Goal: Transaction & Acquisition: Download file/media

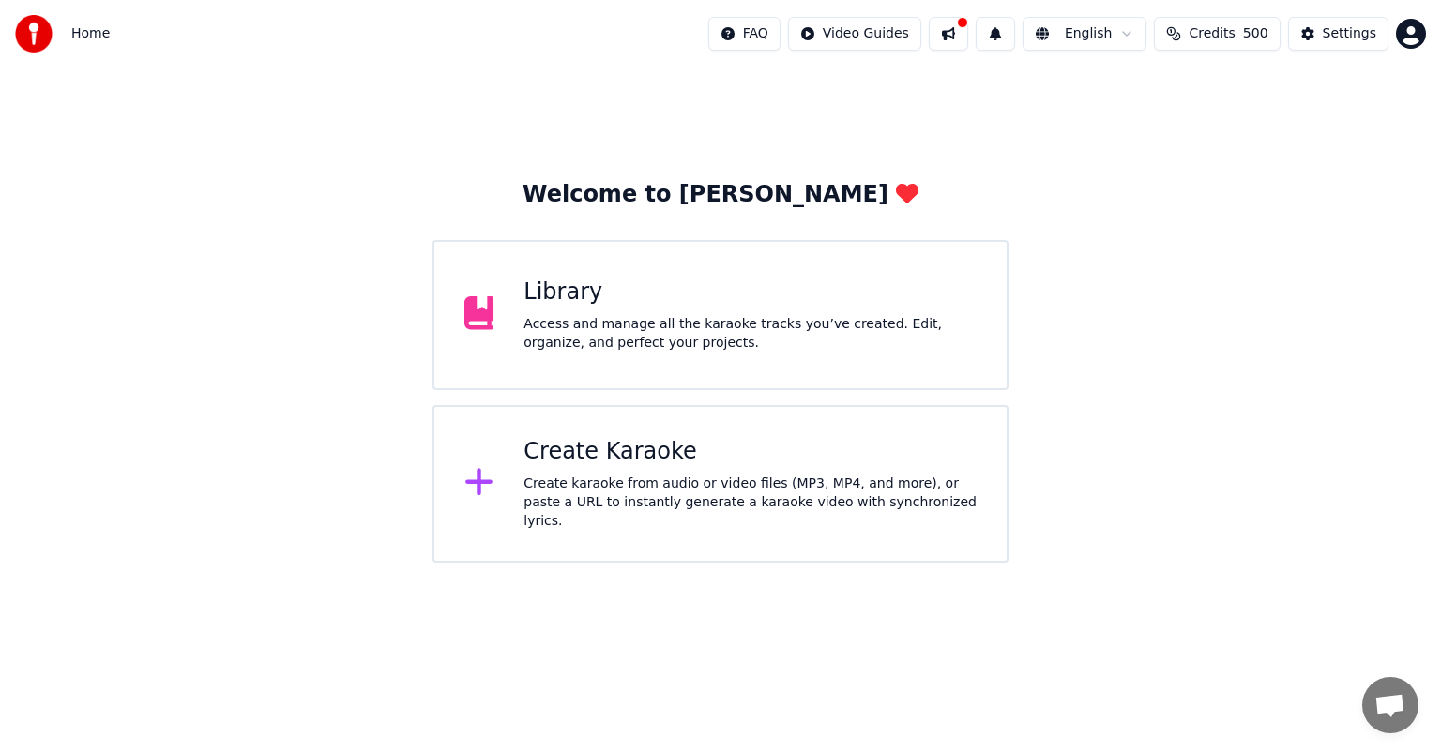
click at [541, 354] on div "Library Access and manage all the karaoke tracks you’ve created. Edit, organize…" at bounding box center [721, 315] width 576 height 150
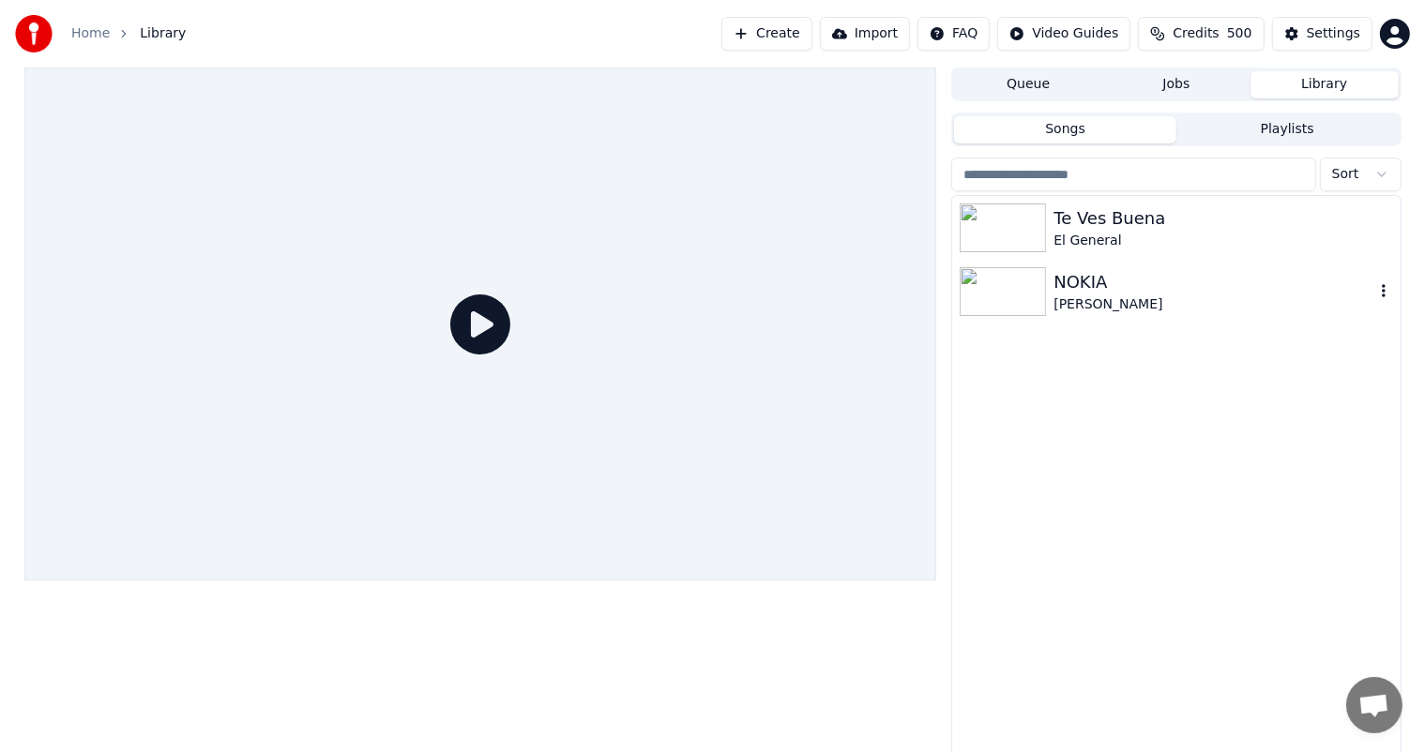
click at [1000, 301] on img at bounding box center [1003, 291] width 86 height 49
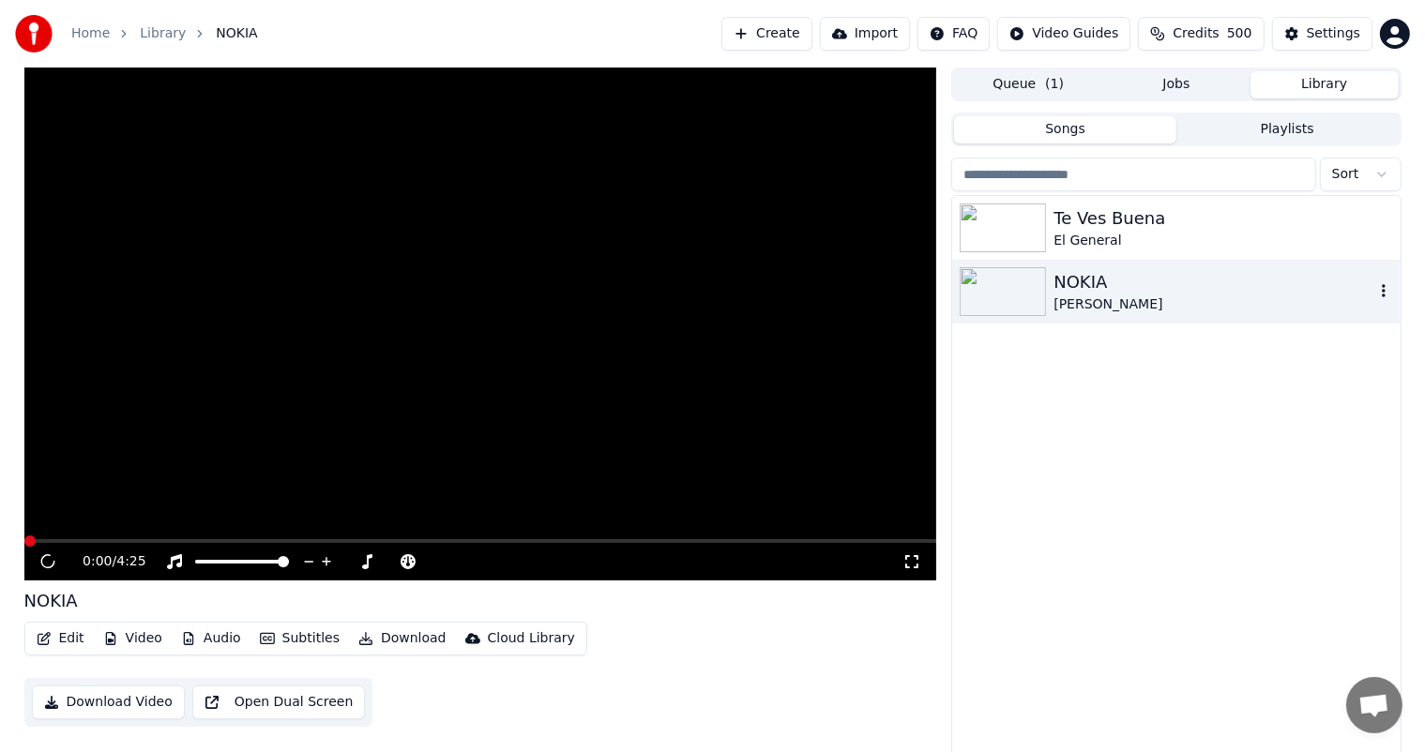
click at [1000, 301] on img at bounding box center [1003, 291] width 86 height 49
click at [111, 537] on video at bounding box center [480, 324] width 913 height 513
click at [182, 538] on video at bounding box center [480, 324] width 913 height 513
click at [412, 244] on video at bounding box center [480, 324] width 913 height 513
click at [84, 38] on link "Home" at bounding box center [90, 33] width 38 height 19
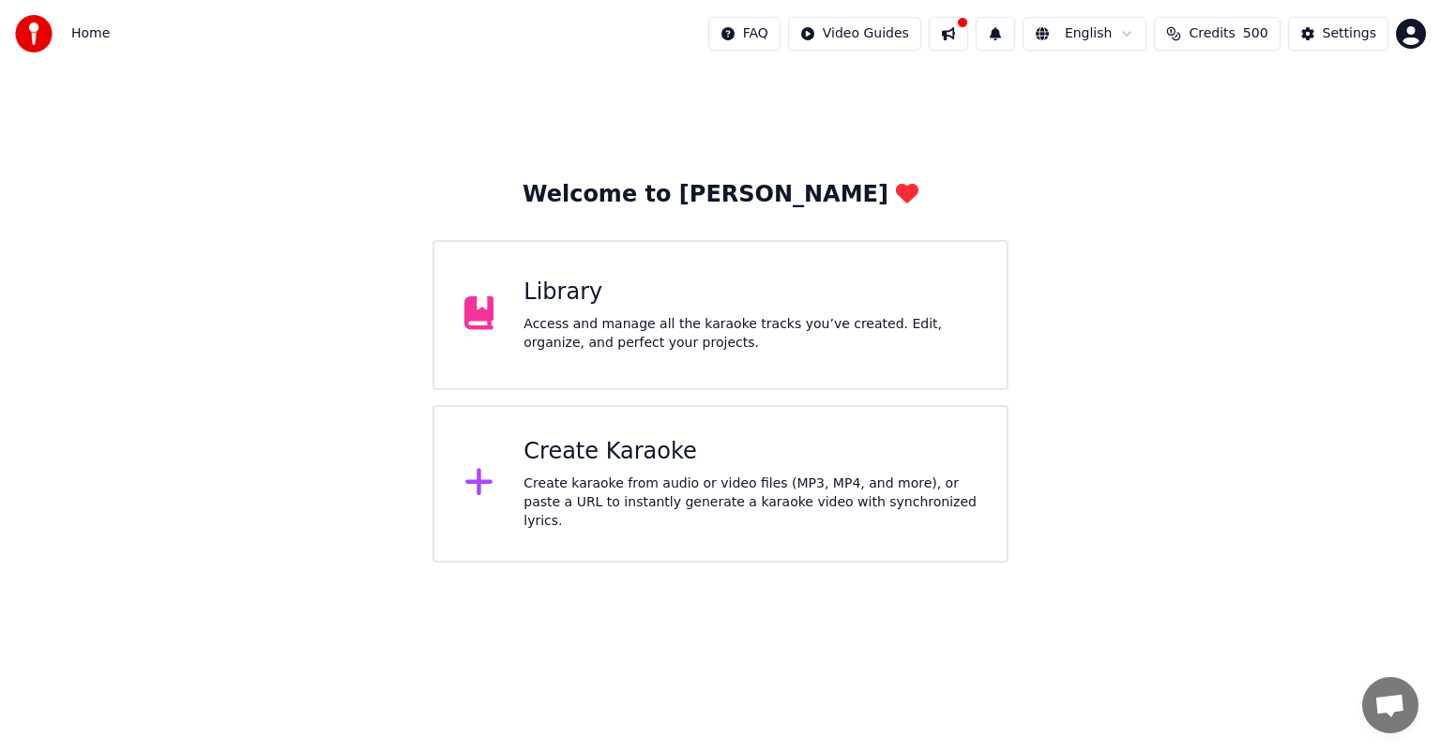
click at [881, 33] on html "Home FAQ Video Guides English Credits 500 Settings Welcome to Youka Library Acc…" at bounding box center [720, 281] width 1441 height 563
click at [889, 72] on div "Quick Start Guide" at bounding box center [887, 74] width 131 height 30
click at [925, 41] on html "Home FAQ Video Guides English Credits 500 Settings Welcome to Youka Library Acc…" at bounding box center [720, 281] width 1441 height 563
click at [909, 105] on div "Lyrics Sync Guide" at bounding box center [887, 104] width 131 height 30
click at [683, 339] on div "Access and manage all the karaoke tracks you’ve created. Edit, organize, and pe…" at bounding box center [750, 334] width 453 height 38
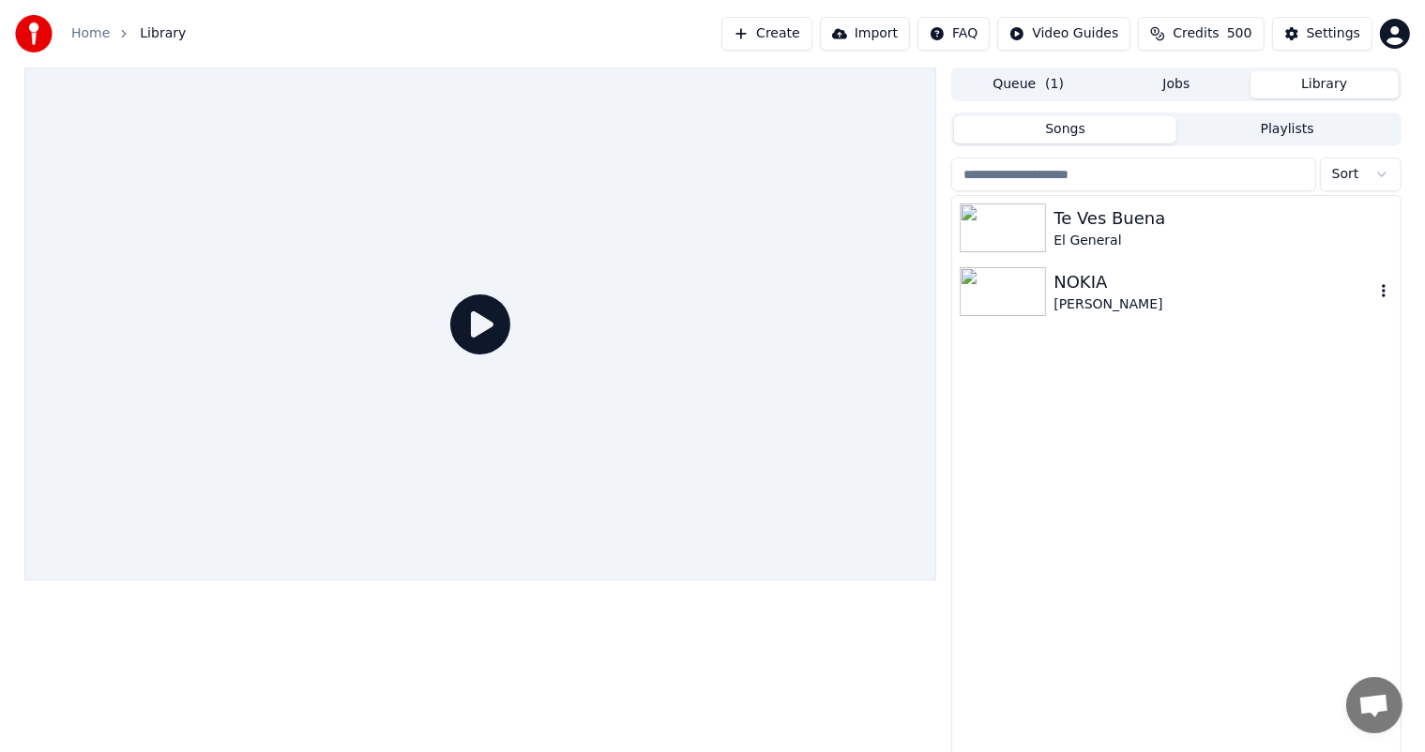
click at [1073, 289] on div "NOKIA" at bounding box center [1214, 282] width 320 height 26
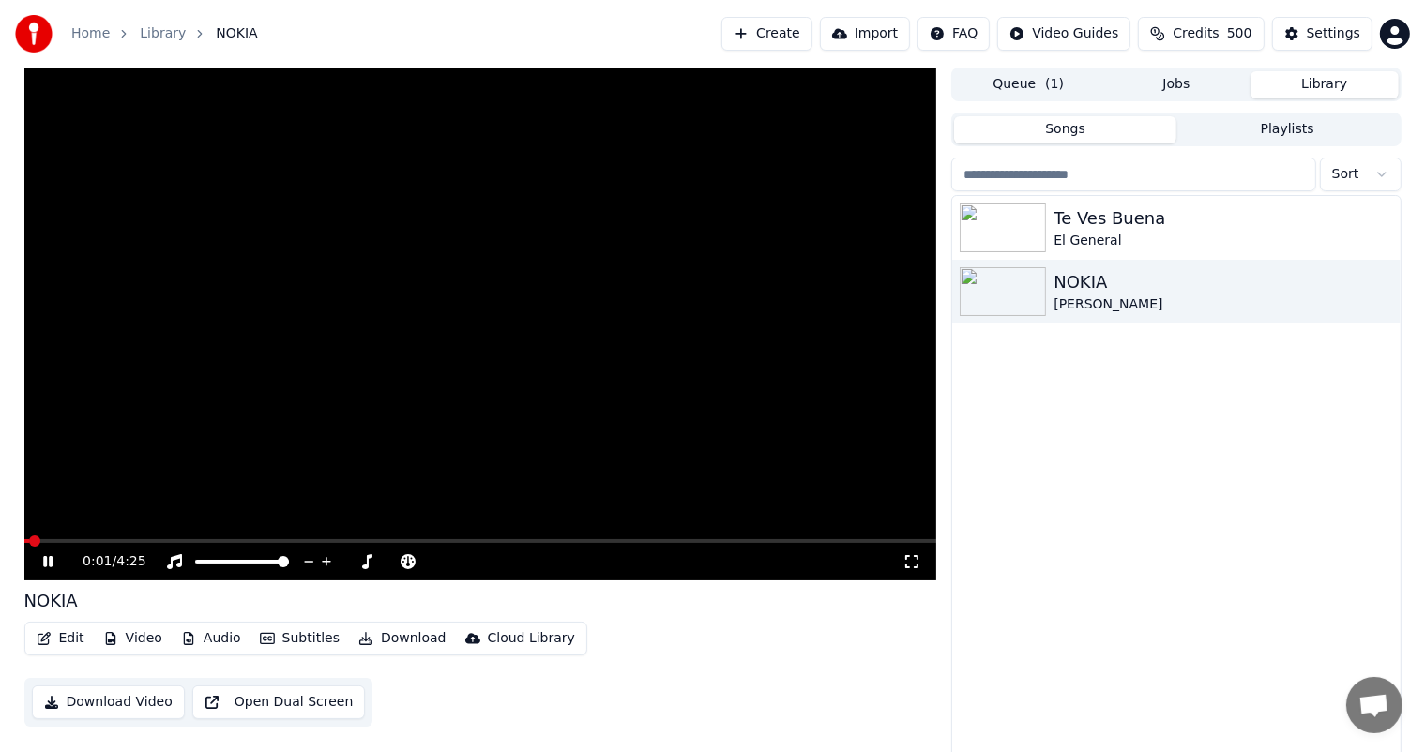
click at [390, 389] on video at bounding box center [480, 324] width 913 height 513
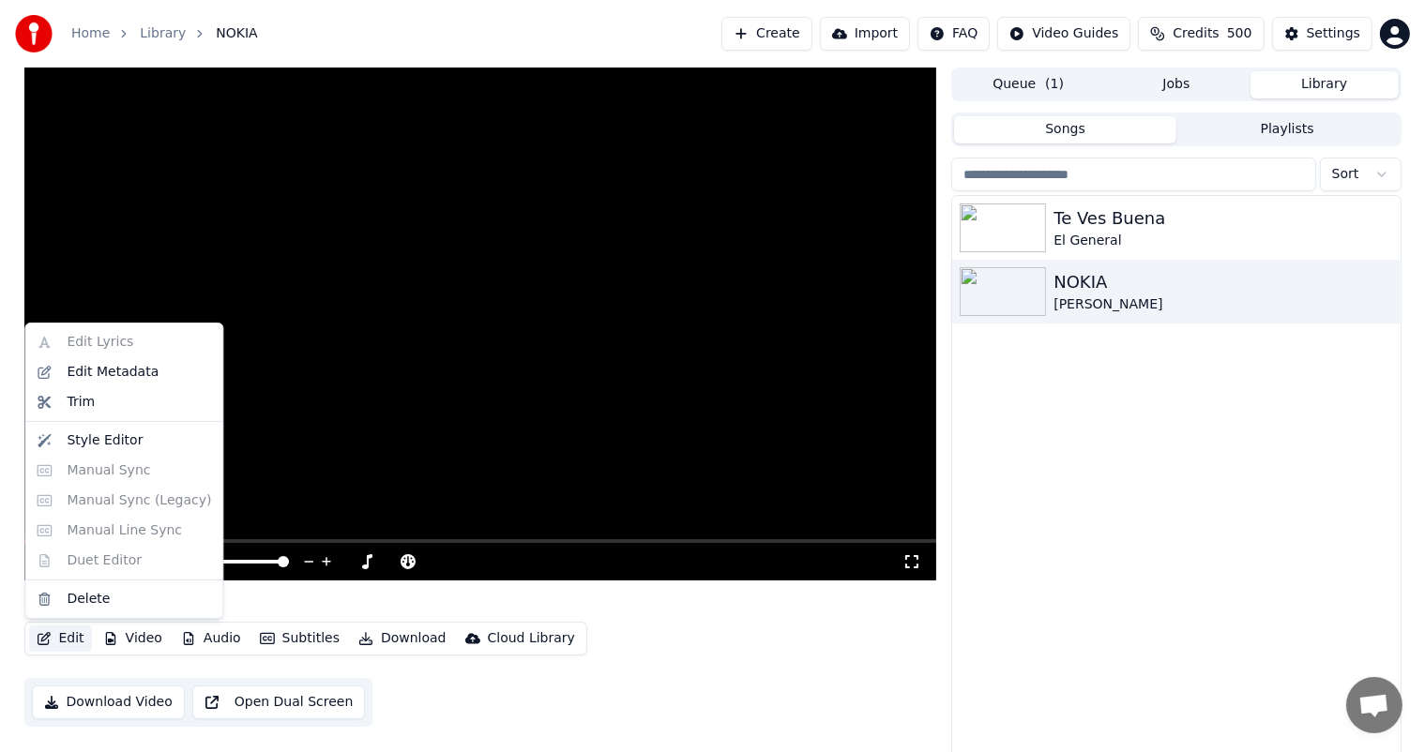
click at [73, 639] on button "Edit" at bounding box center [60, 639] width 63 height 26
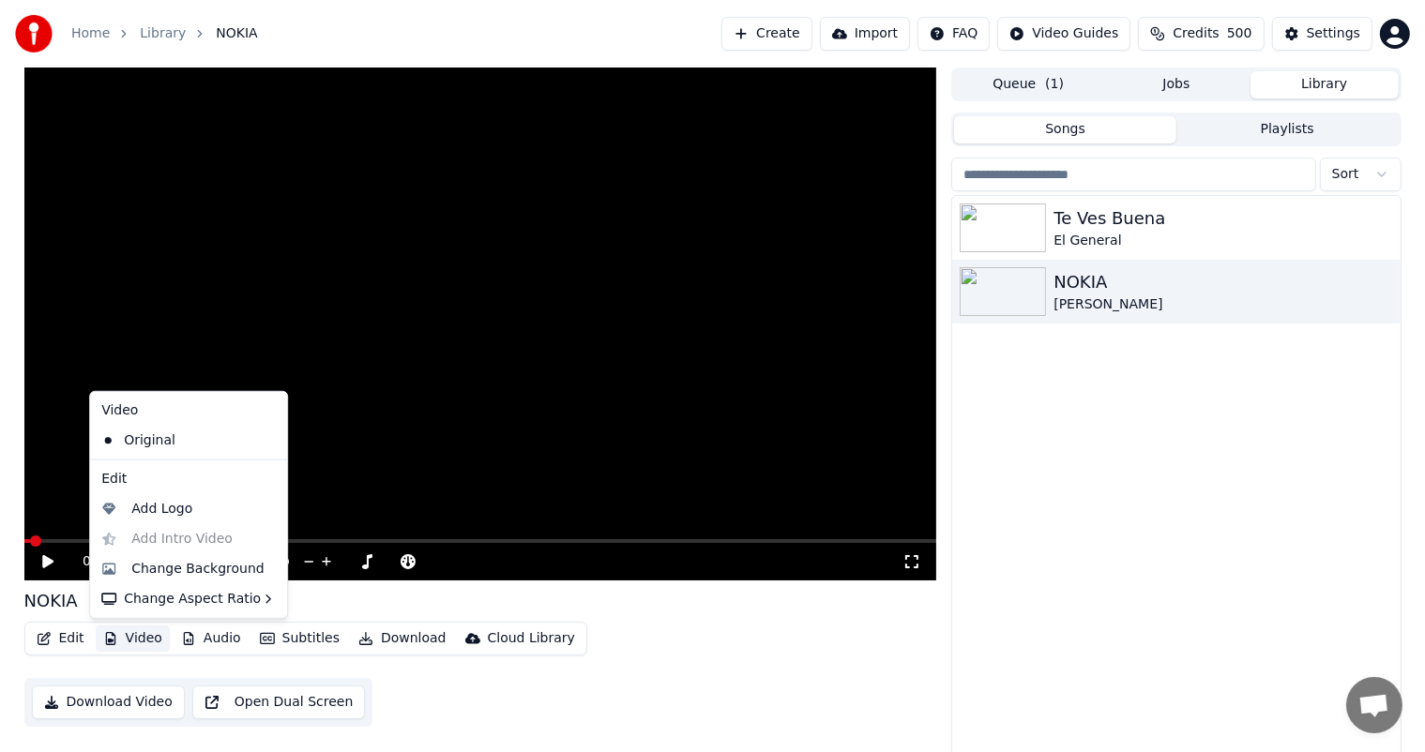
click at [784, 46] on button "Create" at bounding box center [767, 34] width 91 height 34
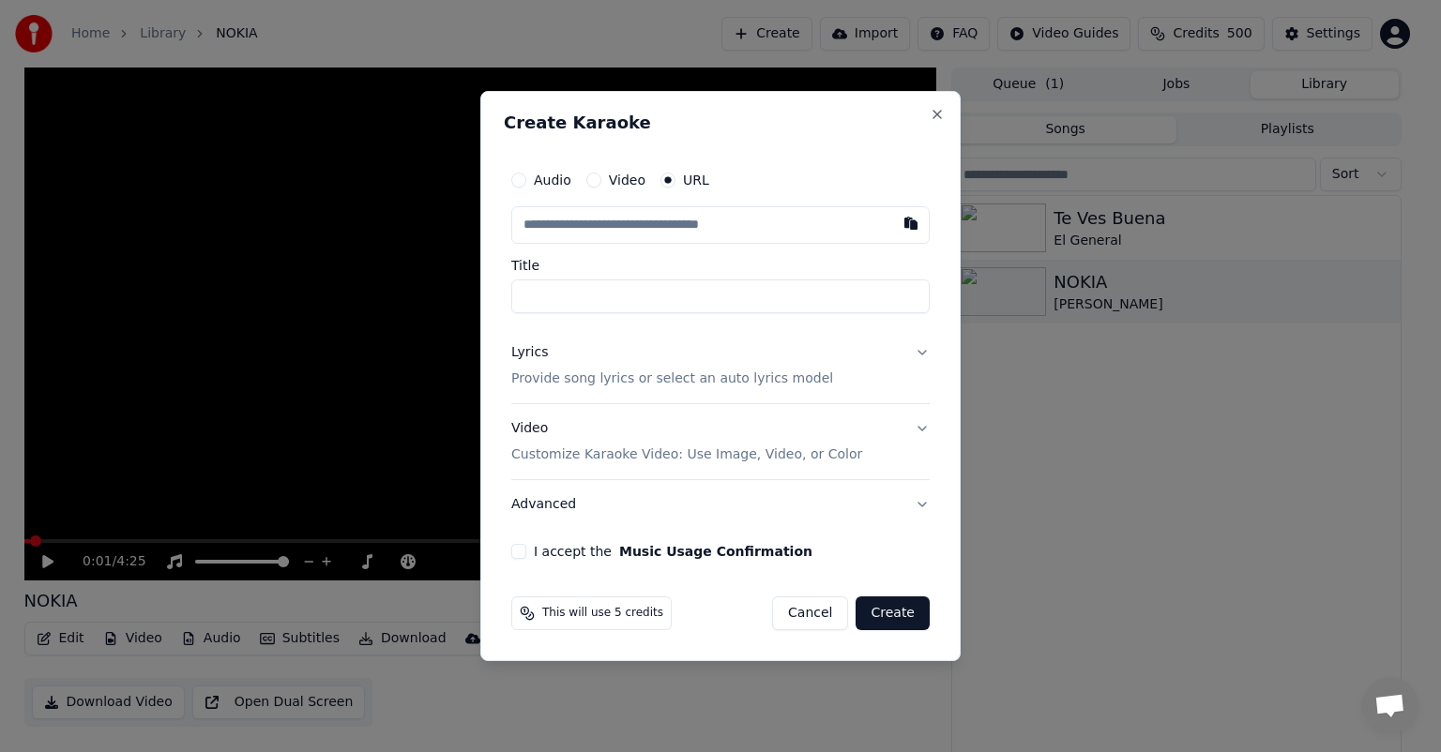
click at [672, 227] on input "text" at bounding box center [720, 225] width 418 height 38
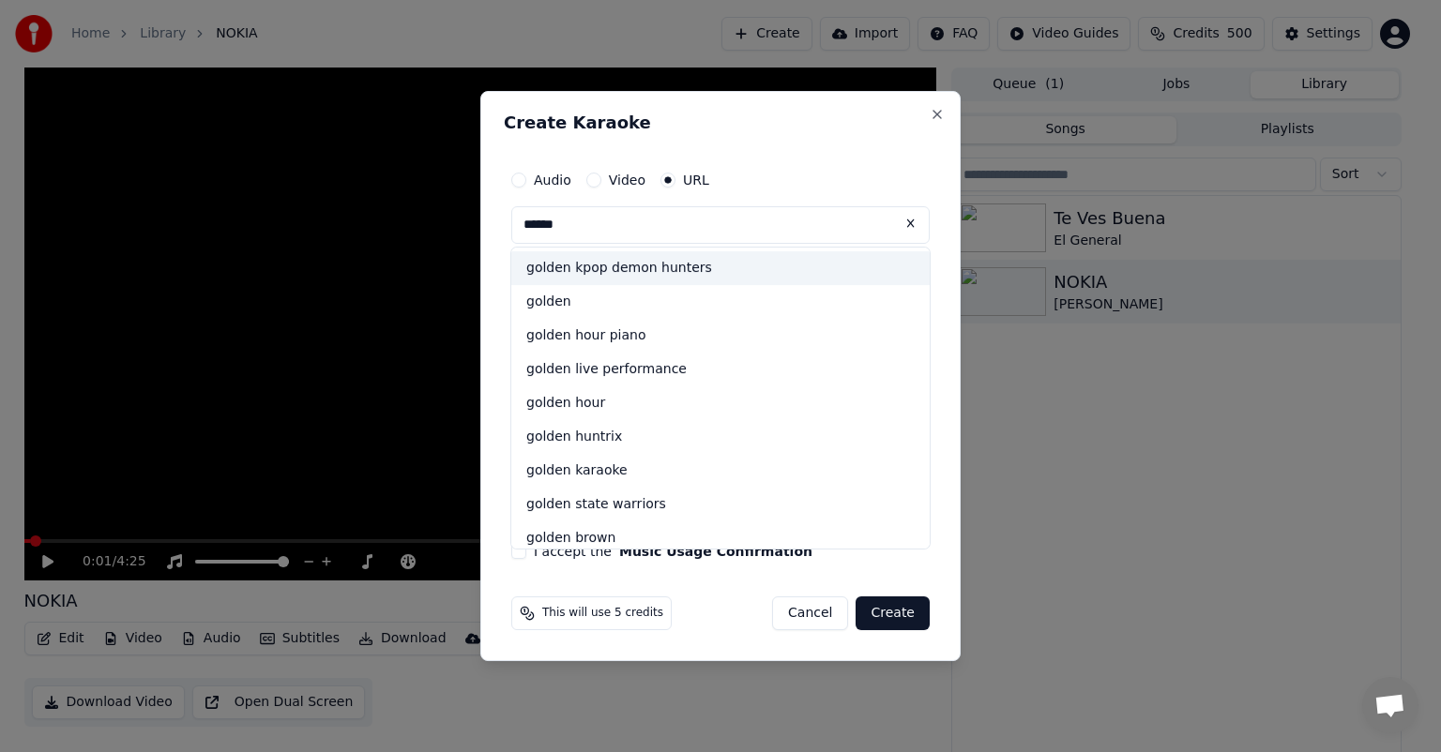
click at [663, 269] on div "golden kpop demon hunters" at bounding box center [720, 268] width 418 height 34
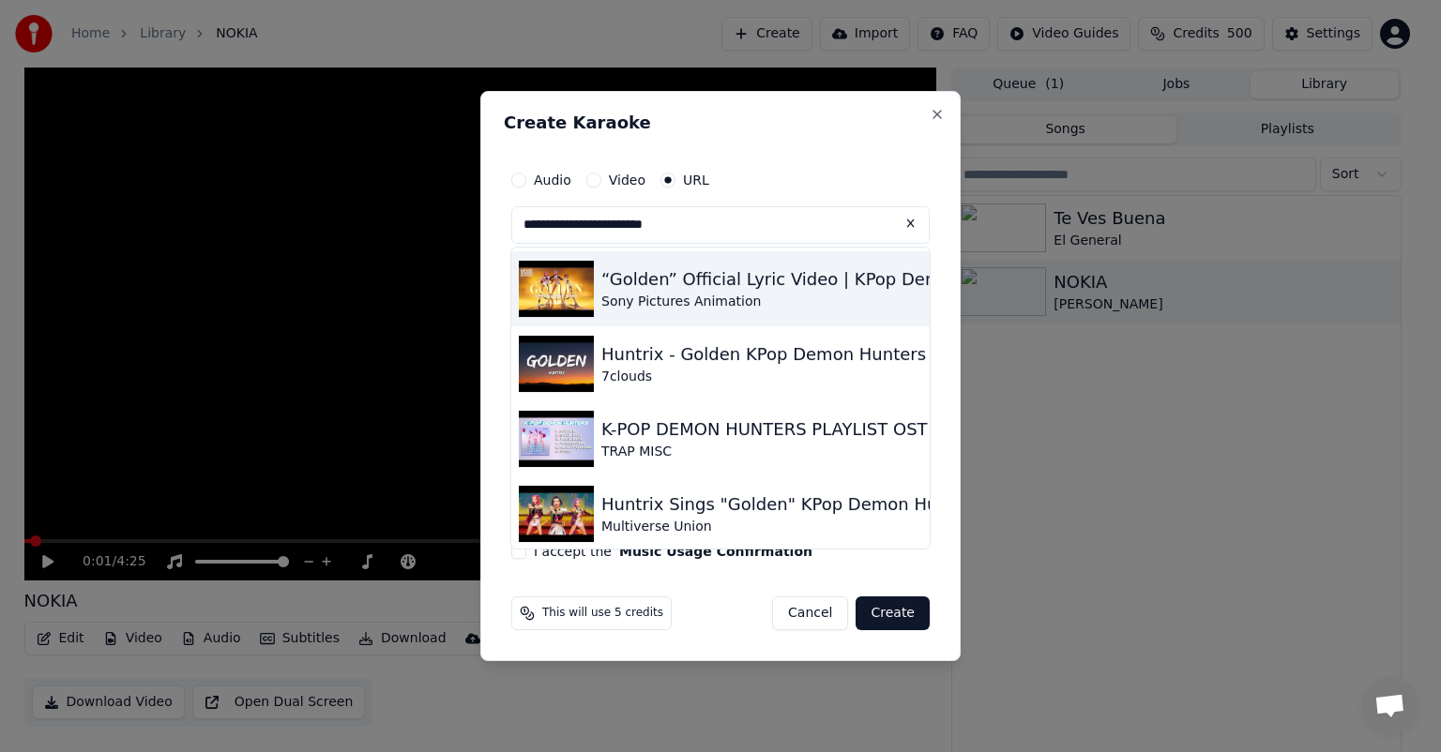
click at [692, 304] on div "Sony Pictures Animation" at bounding box center [892, 302] width 583 height 19
type input "**********"
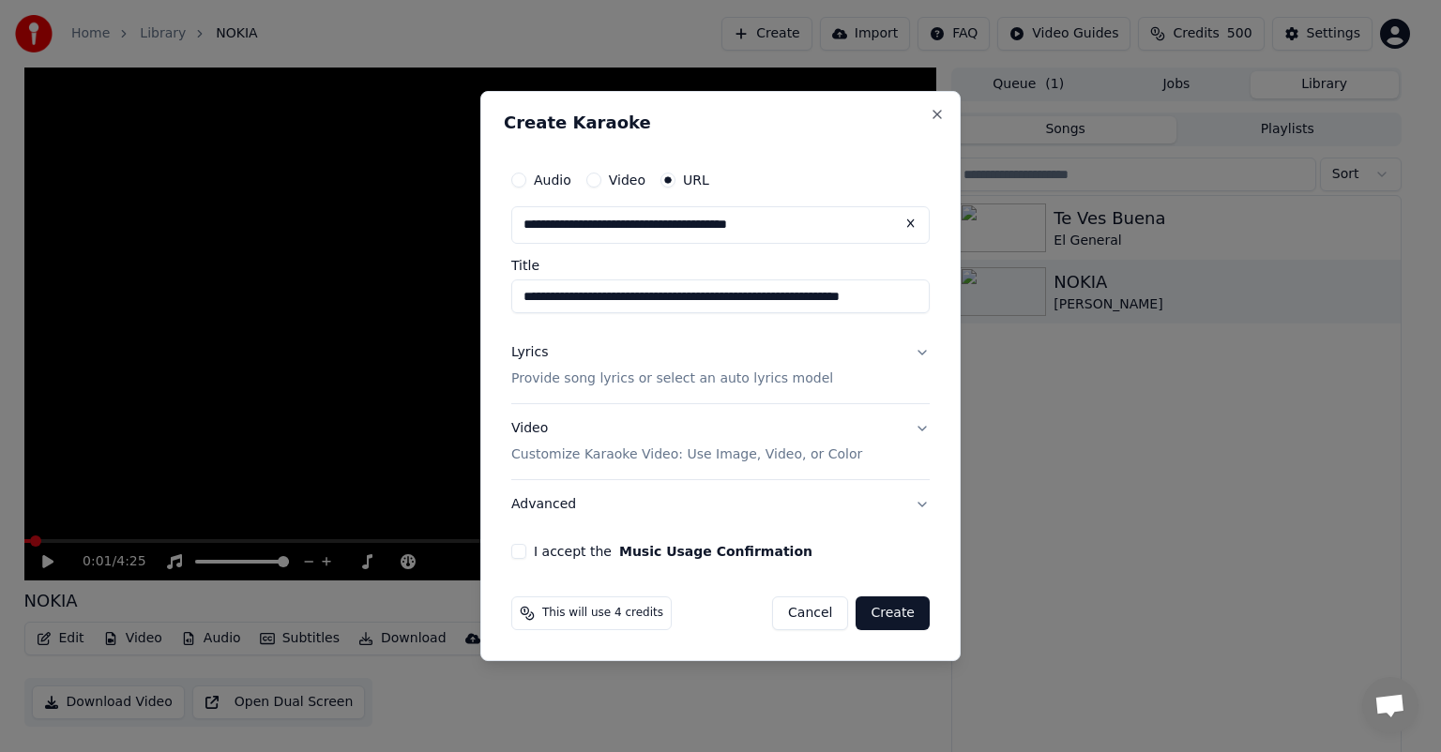
click at [833, 381] on button "Lyrics Provide song lyrics or select an auto lyrics model" at bounding box center [720, 365] width 418 height 75
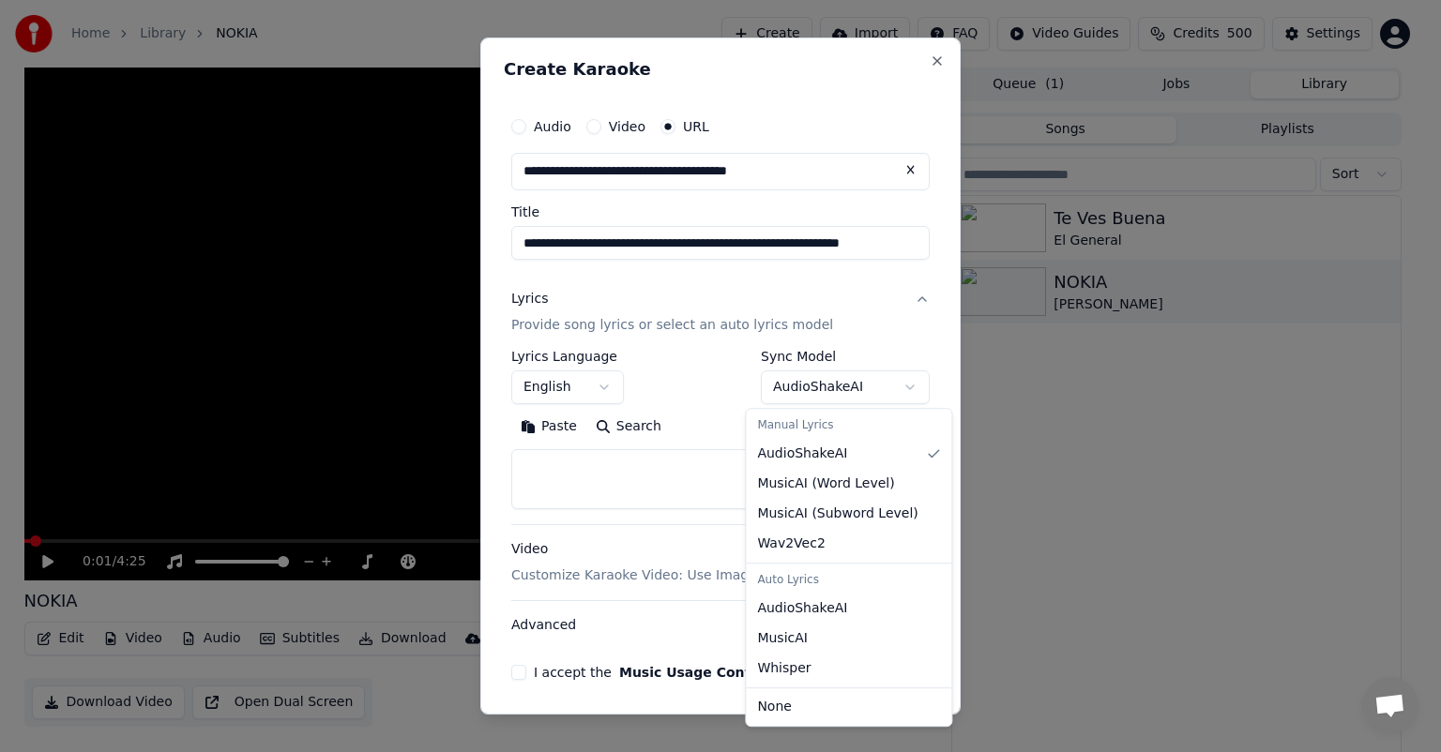
click at [894, 382] on body "**********" at bounding box center [712, 376] width 1425 height 752
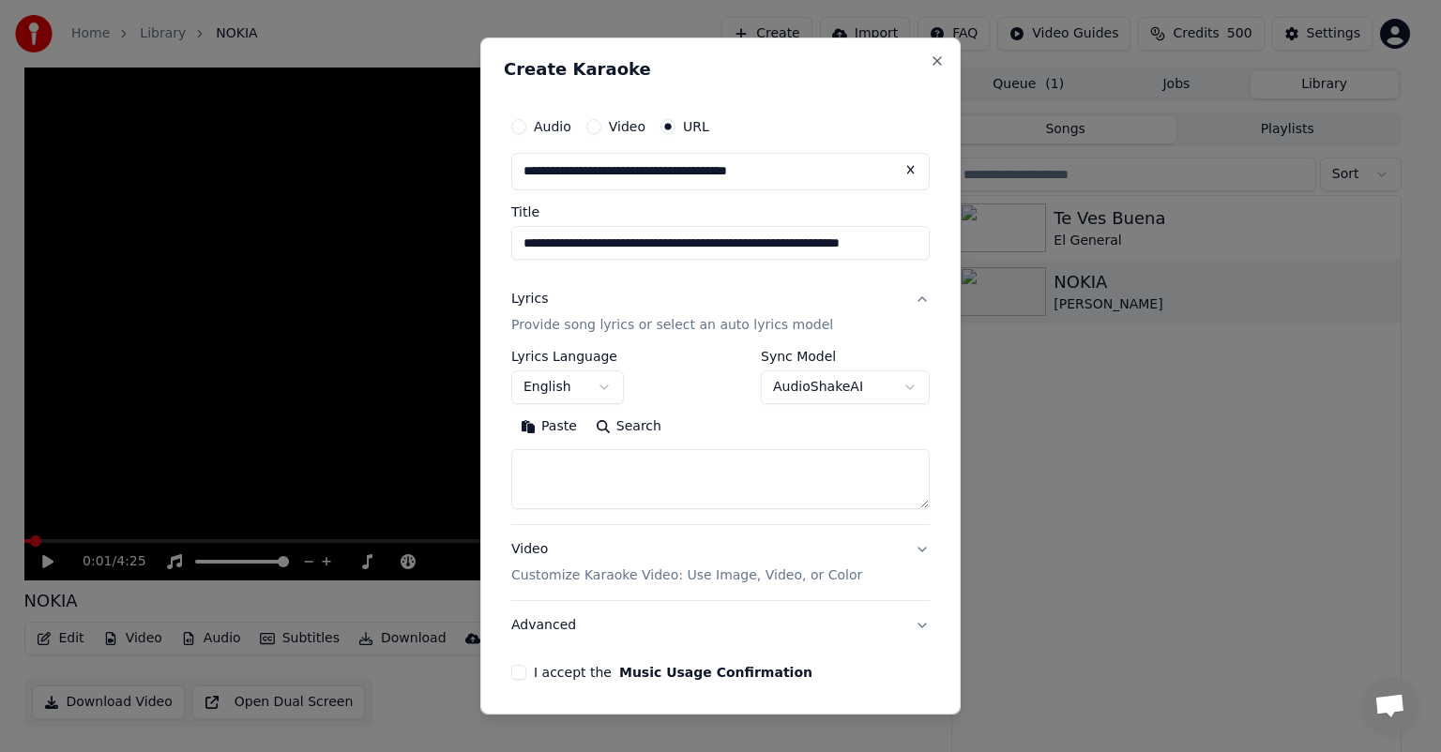
click at [707, 421] on body "**********" at bounding box center [712, 376] width 1425 height 752
click at [521, 674] on button "I accept the Music Usage Confirmation" at bounding box center [518, 672] width 15 height 15
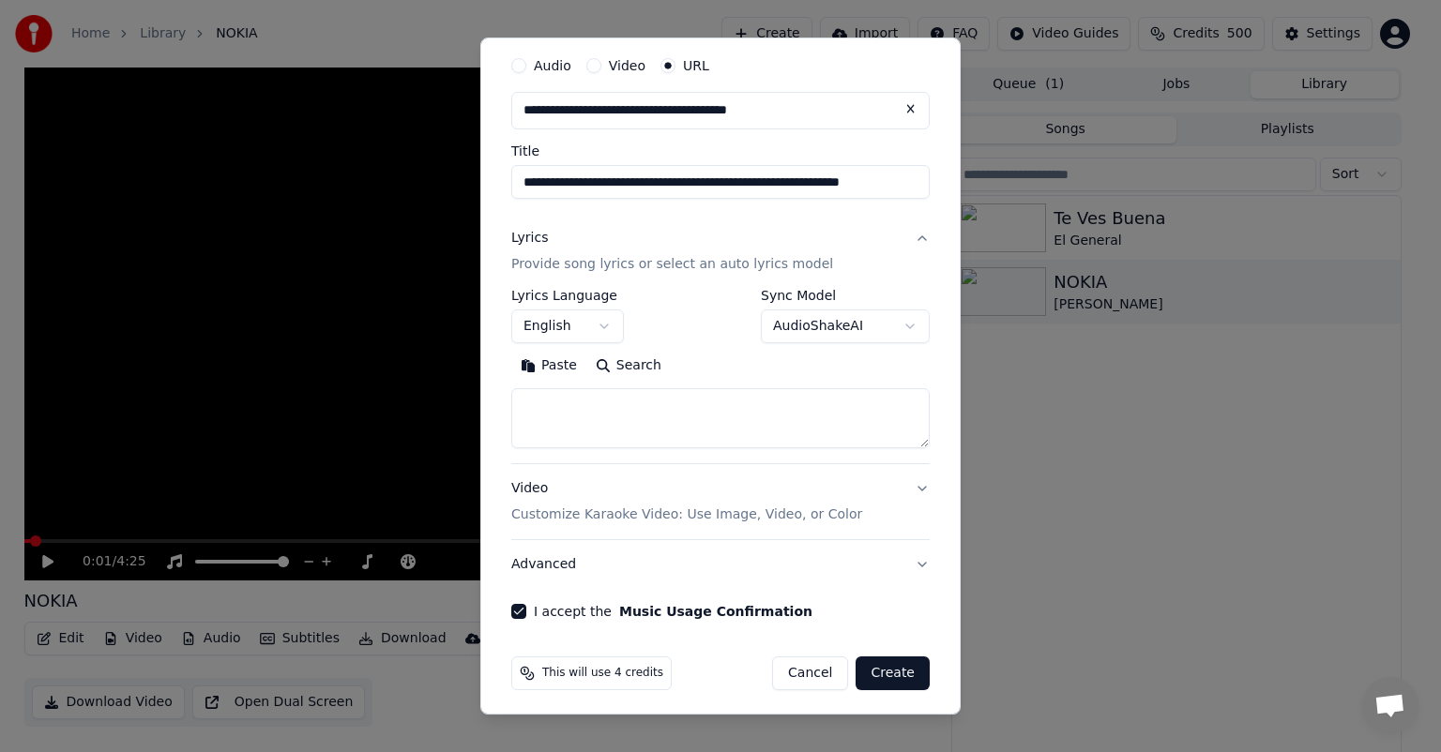
scroll to position [67, 0]
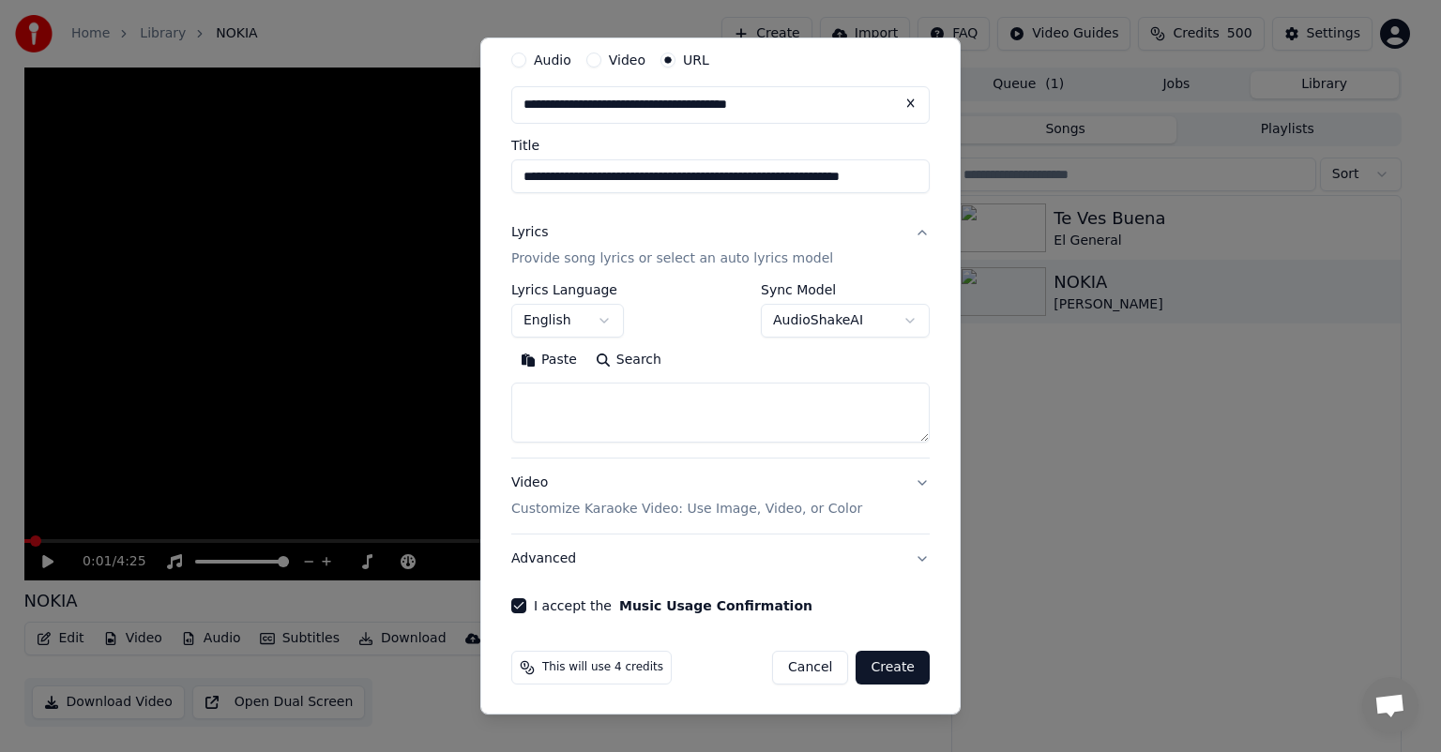
click at [883, 669] on button "Create" at bounding box center [893, 668] width 74 height 34
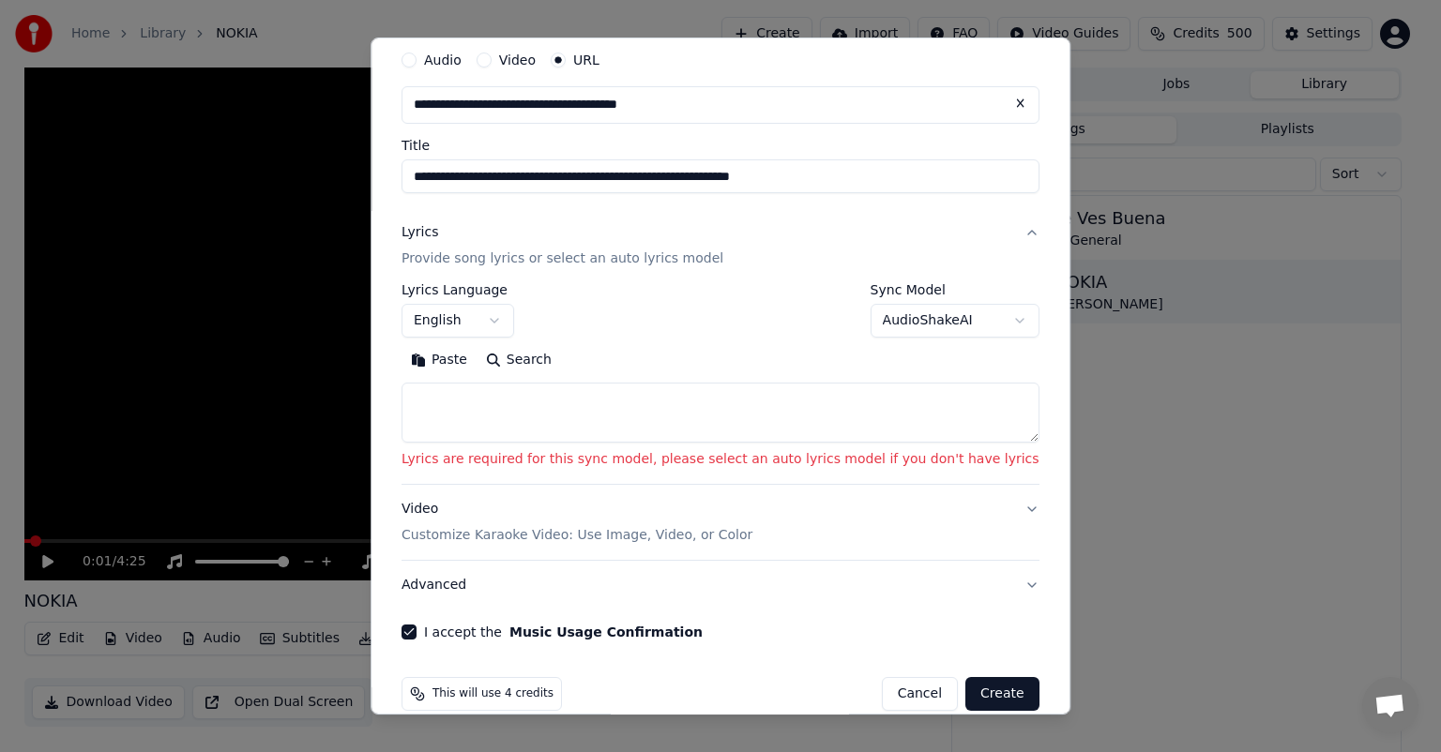
click at [616, 421] on textarea at bounding box center [721, 413] width 638 height 60
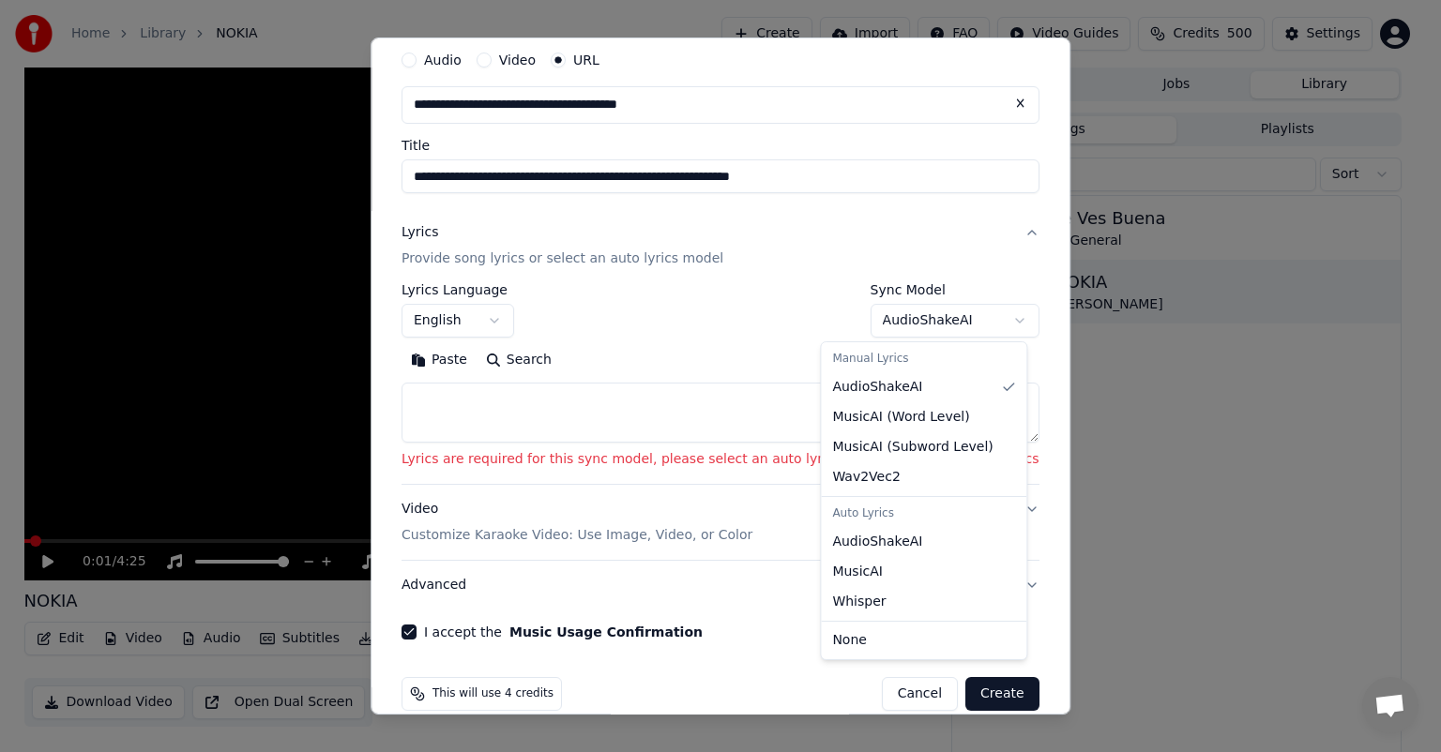
click at [970, 312] on body "**********" at bounding box center [712, 376] width 1425 height 752
select select "**********"
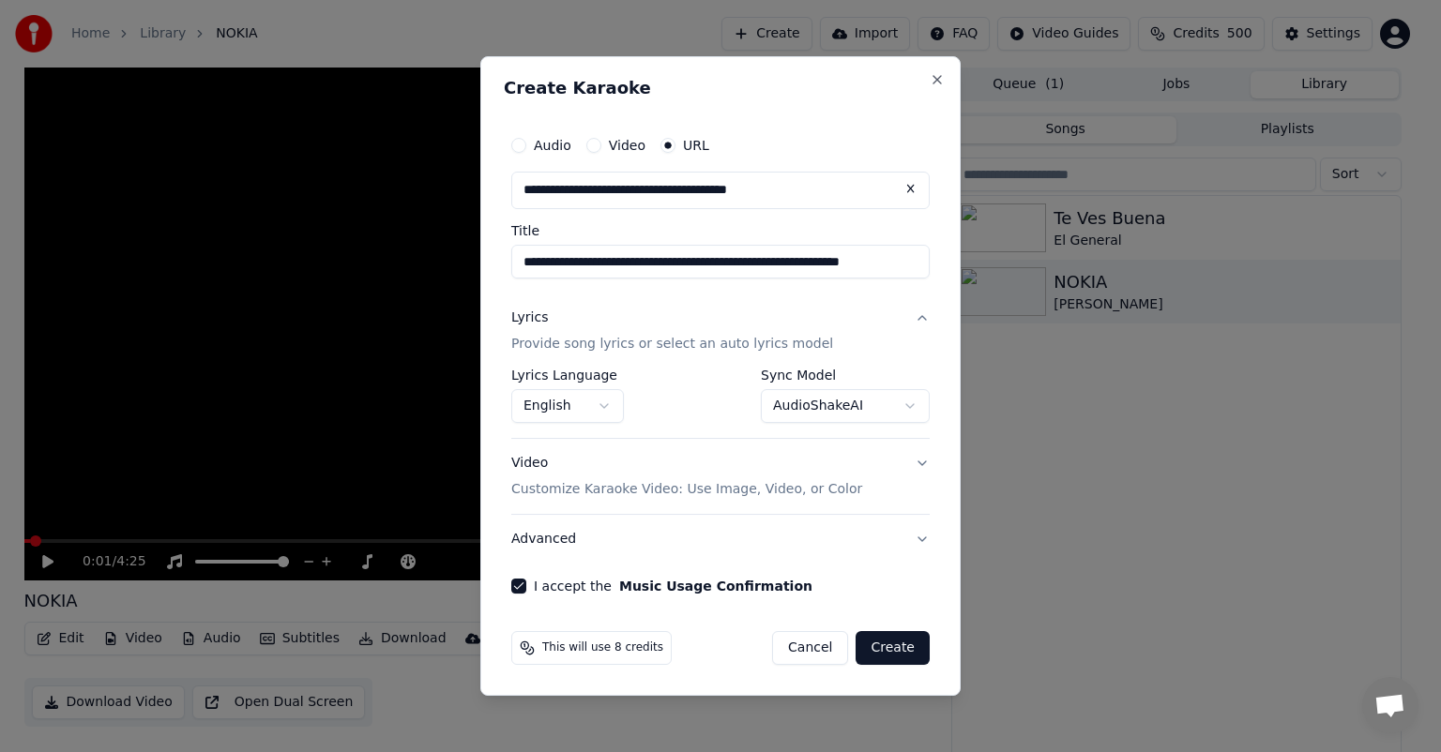
scroll to position [0, 0]
click at [905, 643] on button "Create" at bounding box center [893, 648] width 74 height 34
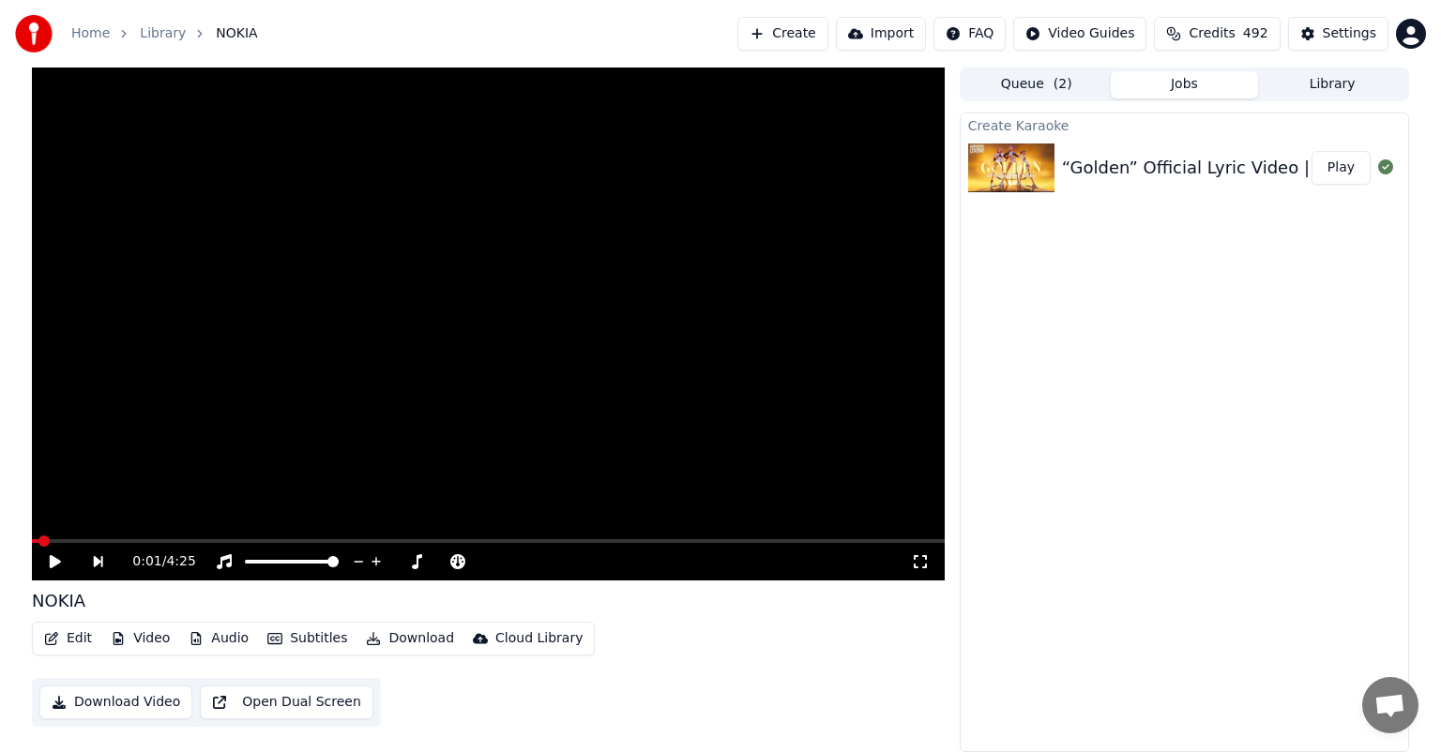
click at [1335, 175] on button "Play" at bounding box center [1341, 168] width 59 height 34
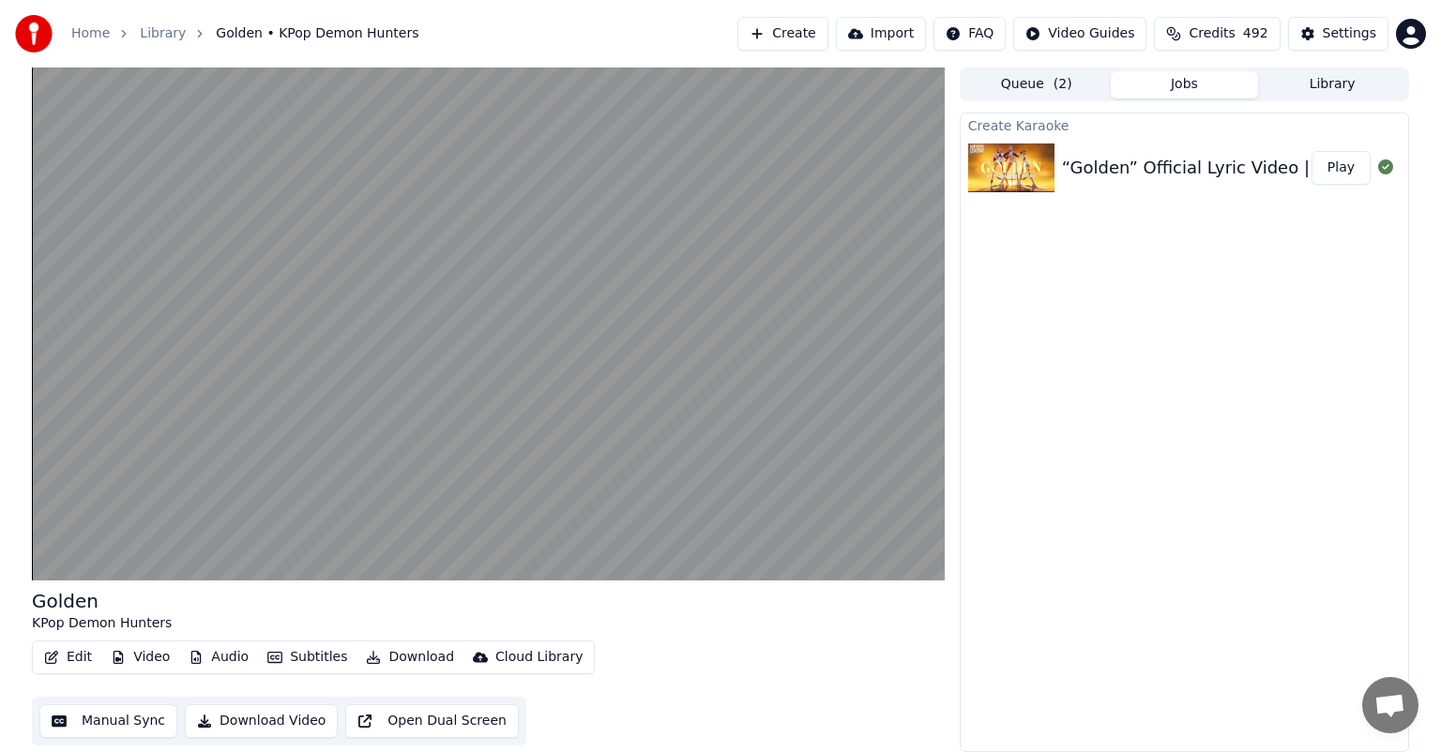
drag, startPoint x: 1335, startPoint y: 175, endPoint x: 1035, endPoint y: 285, distance: 319.7
click at [1035, 285] on div "Create Karaoke “Golden” Official Lyric Video | KPop Demon Hunters | Sony Animat…" at bounding box center [1184, 433] width 449 height 640
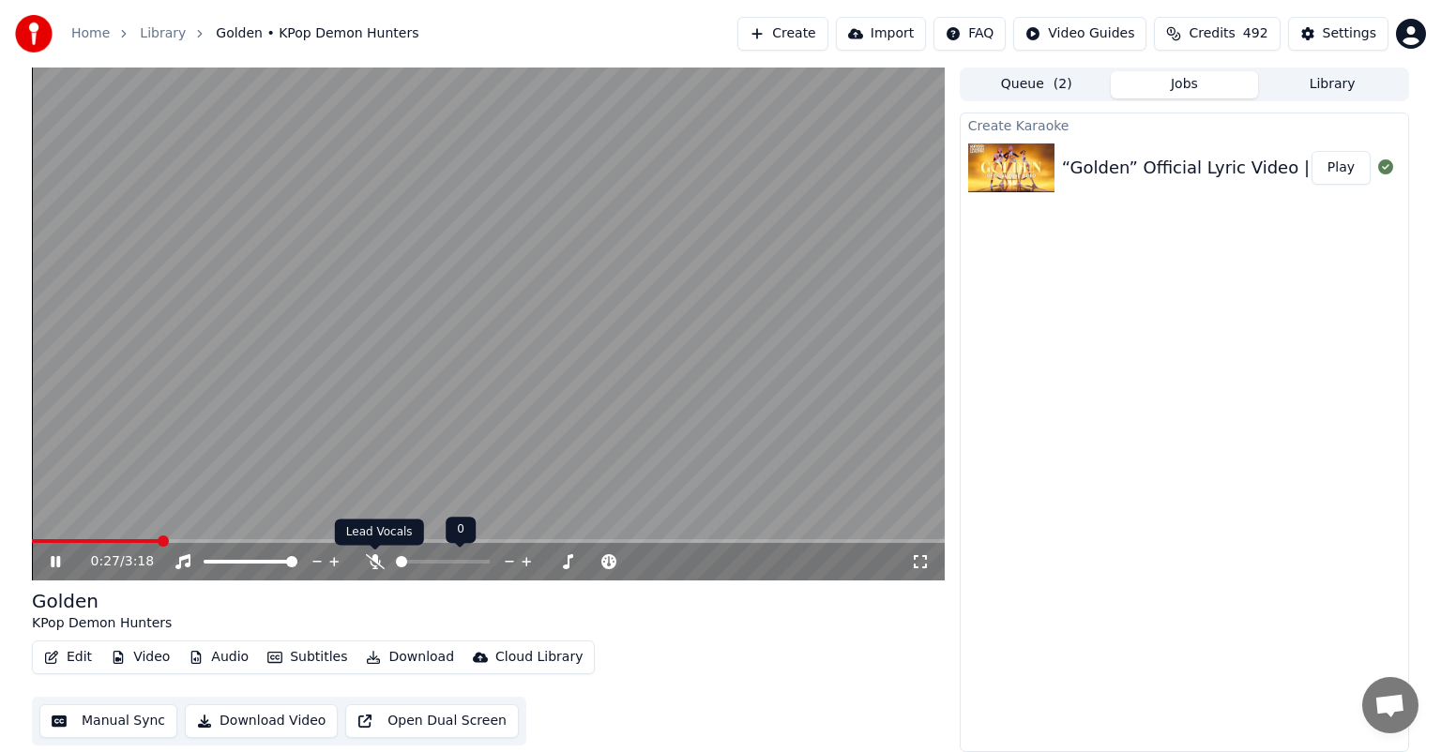
click at [376, 557] on icon at bounding box center [375, 562] width 19 height 15
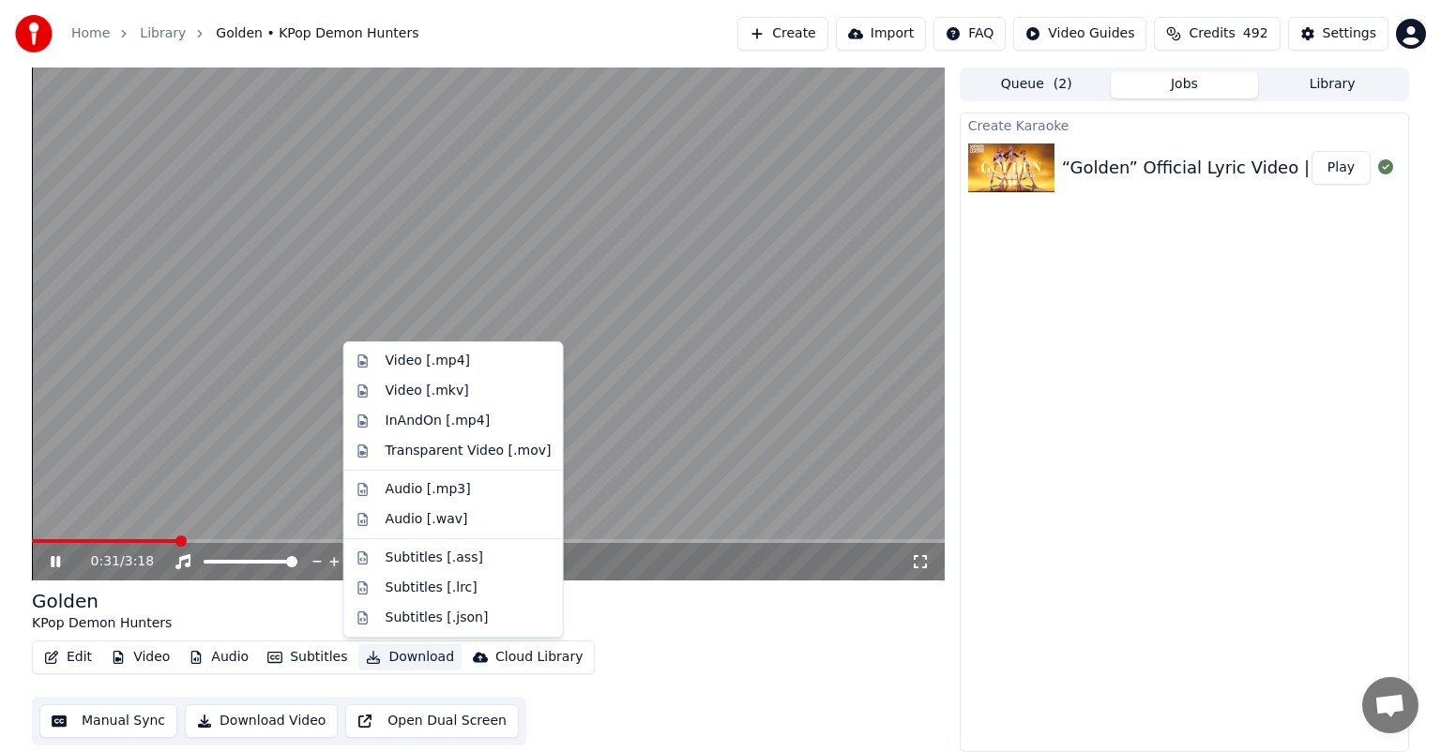
click at [376, 654] on button "Download" at bounding box center [409, 658] width 103 height 26
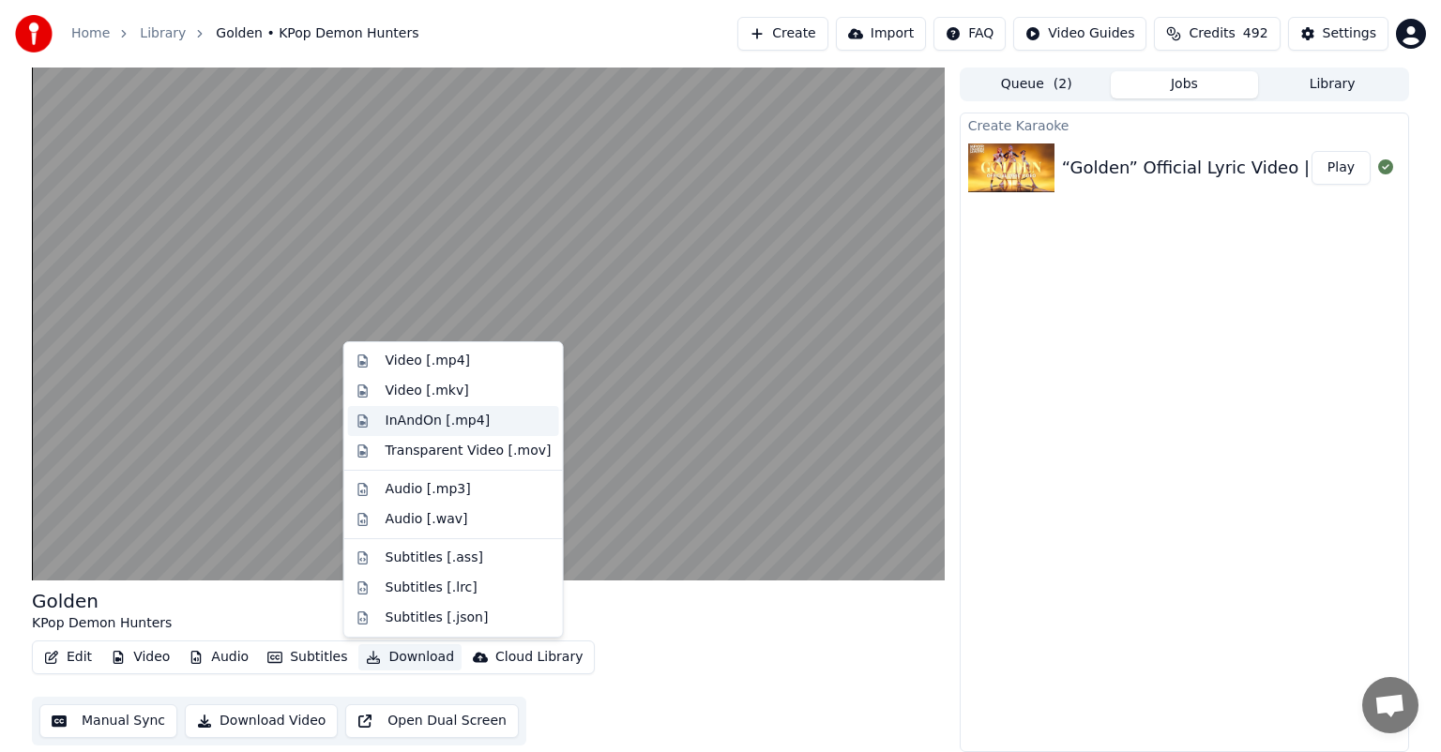
click at [387, 422] on div "InAndOn [.mp4]" at bounding box center [438, 421] width 104 height 19
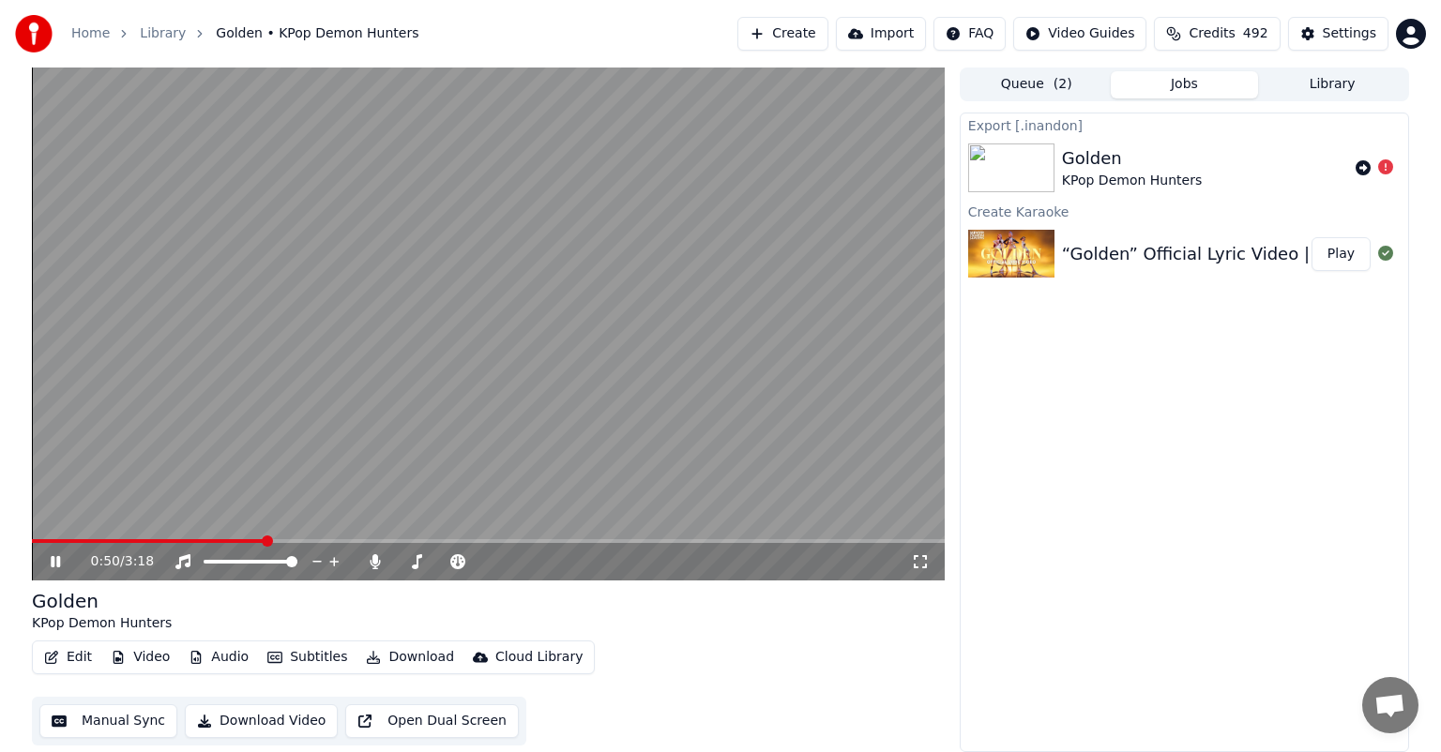
click at [53, 563] on icon at bounding box center [55, 561] width 9 height 11
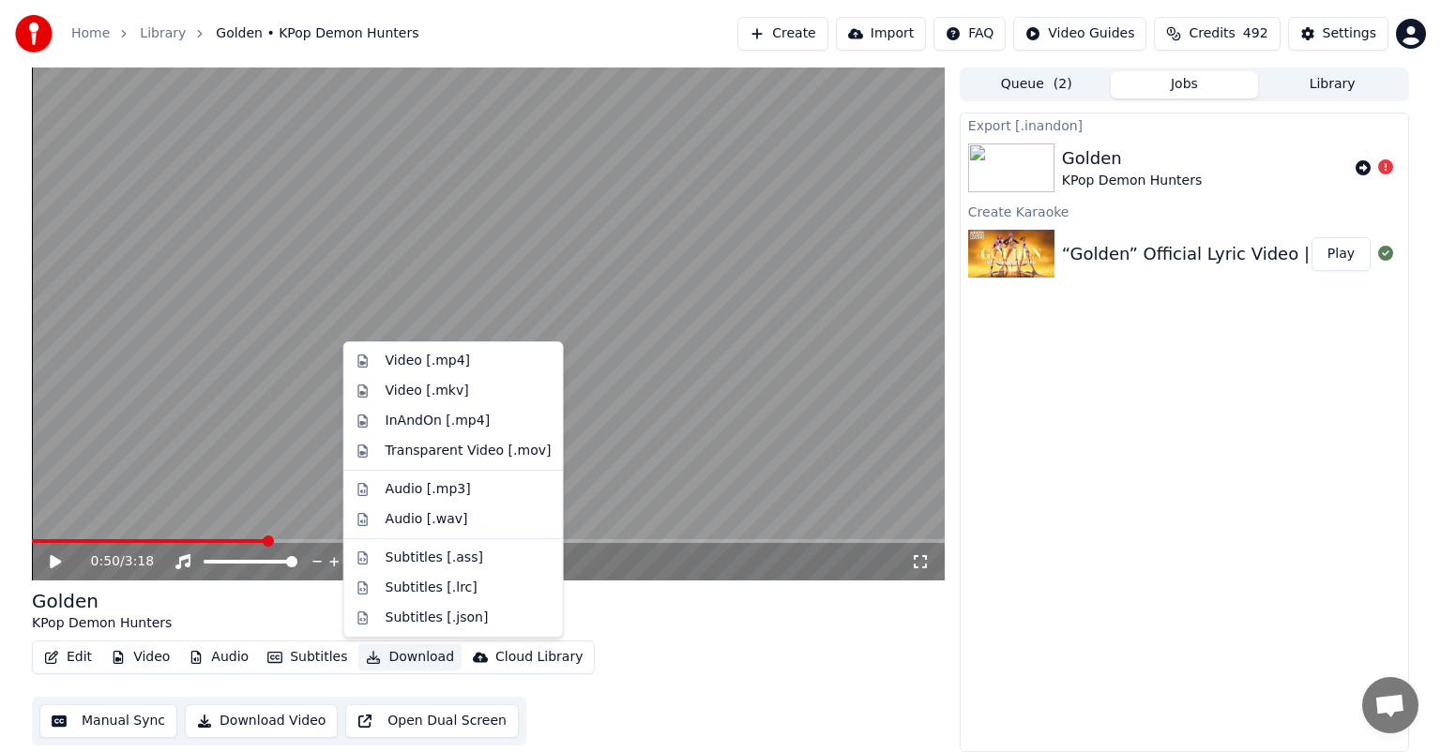
click at [366, 658] on icon "button" at bounding box center [373, 657] width 15 height 13
click at [462, 421] on div "InAndOn [.mp4]" at bounding box center [438, 421] width 104 height 19
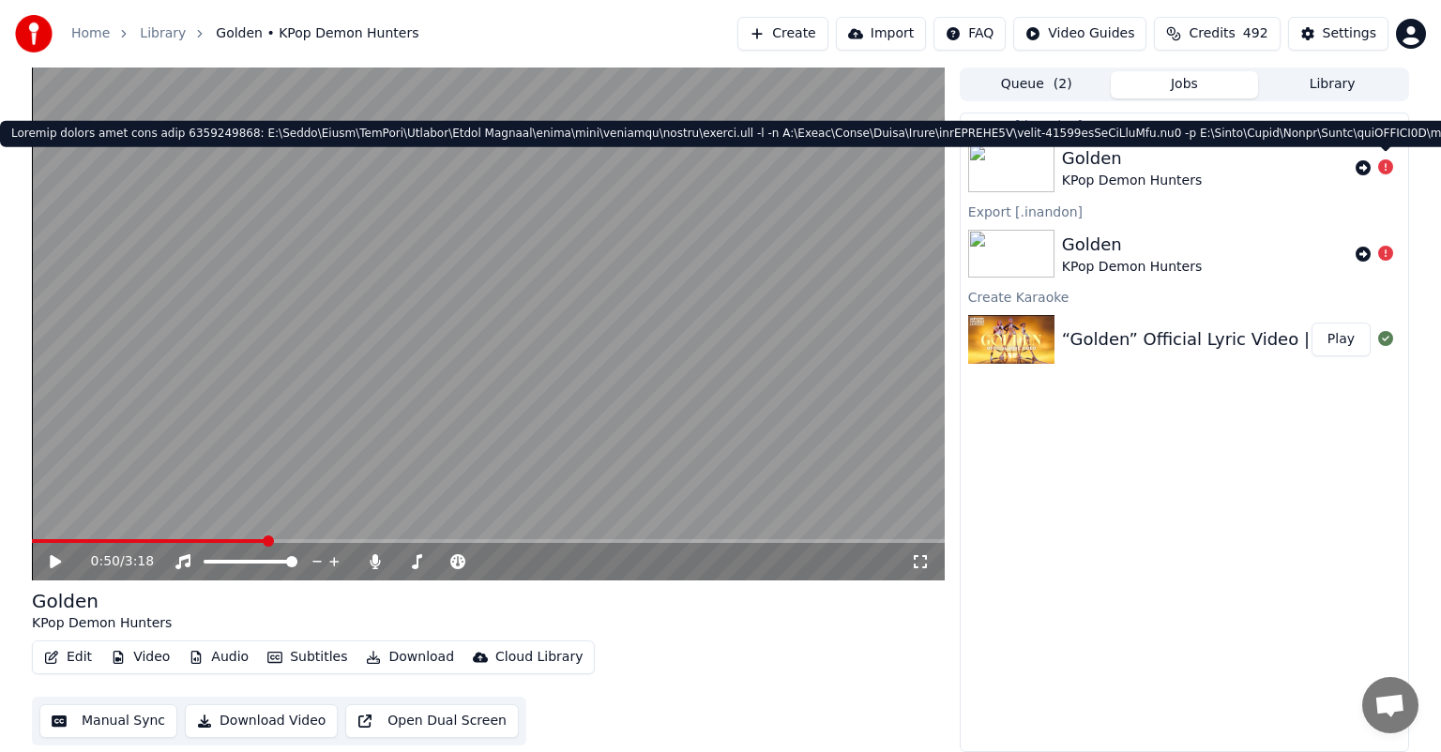
click at [1389, 174] on icon at bounding box center [1385, 167] width 15 height 15
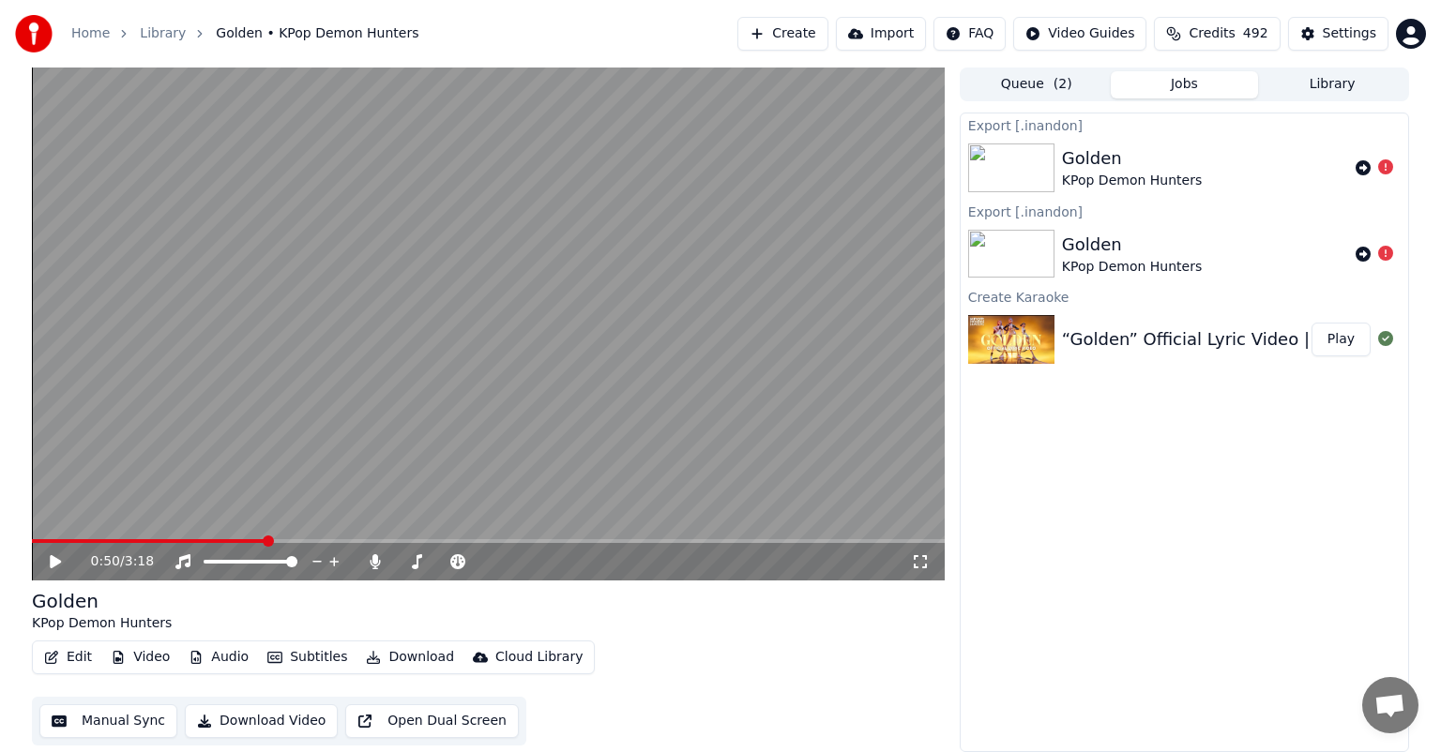
click at [1365, 171] on icon at bounding box center [1363, 167] width 15 height 15
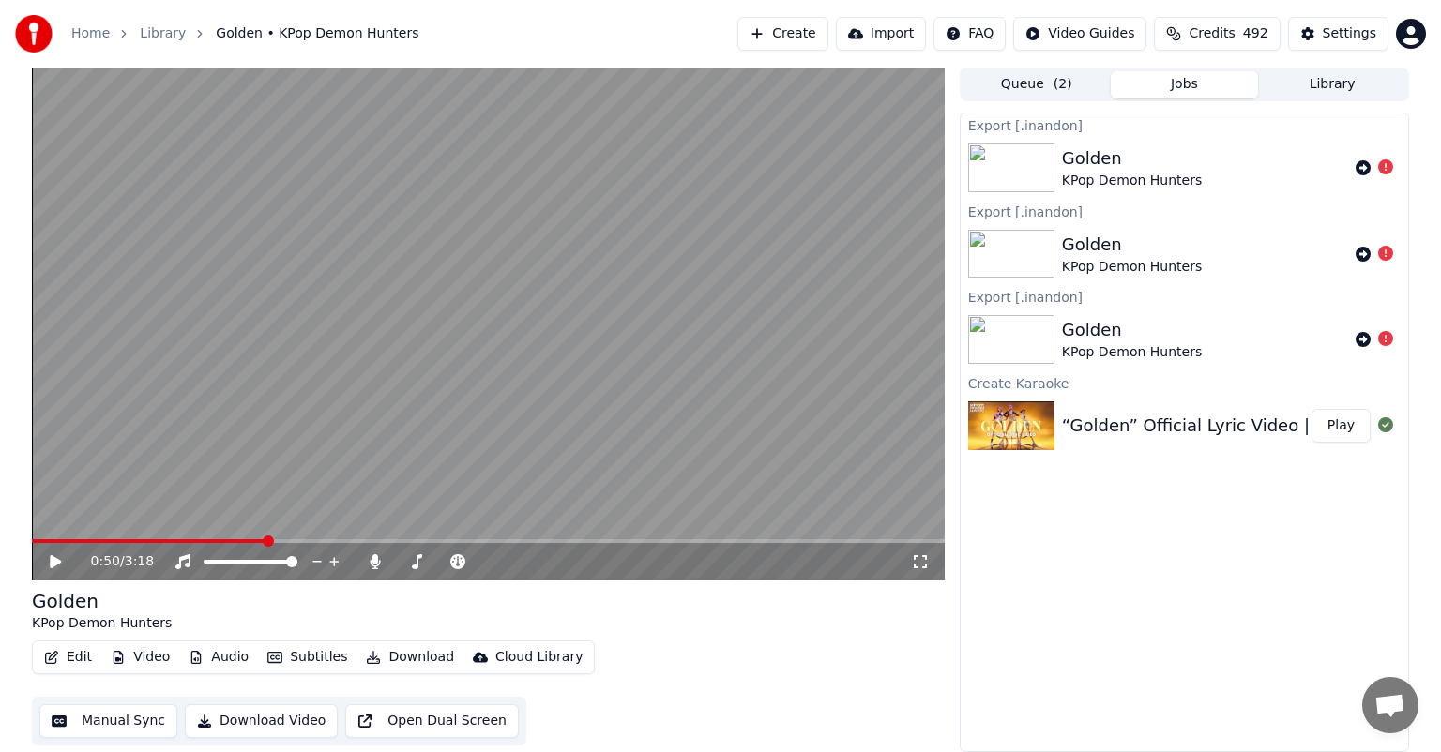
click at [1365, 171] on icon at bounding box center [1363, 167] width 15 height 15
